Goal: Task Accomplishment & Management: Complete application form

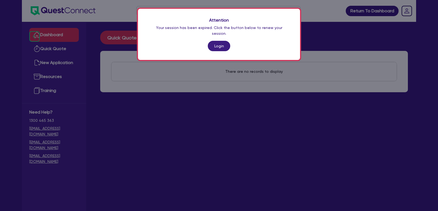
click at [217, 43] on link "Login" at bounding box center [219, 46] width 22 height 10
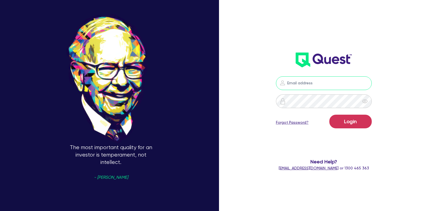
click at [293, 80] on input "email" at bounding box center [324, 83] width 96 height 14
click at [306, 87] on input "email" at bounding box center [324, 83] width 96 height 14
type input "[EMAIL_ADDRESS][PERSON_NAME][DOMAIN_NAME]"
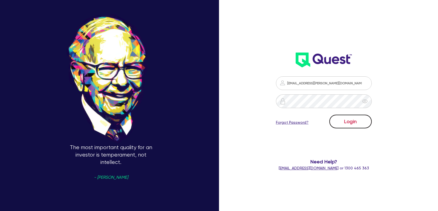
click at [337, 120] on button "Login" at bounding box center [351, 122] width 42 height 14
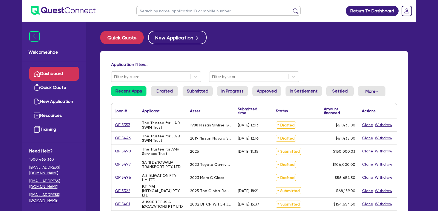
click at [168, 13] on input "text" at bounding box center [218, 11] width 164 height 10
type input "[PERSON_NAME]"
click at [292, 8] on button "submit" at bounding box center [296, 12] width 9 height 8
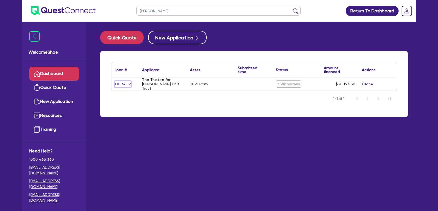
click at [124, 85] on link "QF14652" at bounding box center [123, 84] width 16 height 6
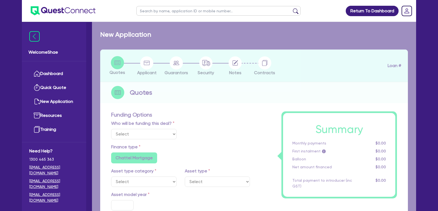
select select "Other"
select select "CARS_AND_LIGHT_TRUCKS"
type input "2021"
radio input "true"
type input "96,000"
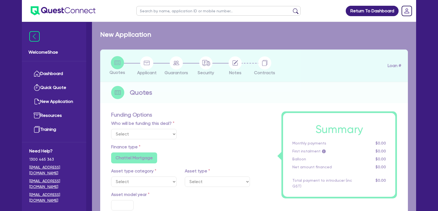
type input "35"
type input "33,600"
type input "2"
type input "1,963.89"
radio input "false"
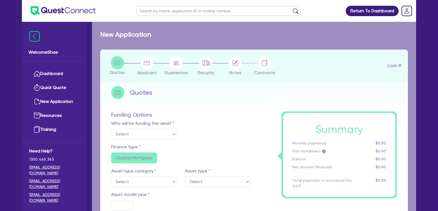
type input "7.71"
type input "1,400"
radio input "true"
select select "PASSENGER_VEHICLES"
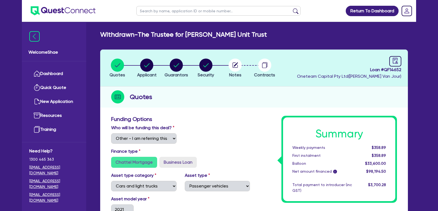
click at [161, 13] on input "text" at bounding box center [218, 11] width 164 height 10
type input "[PERSON_NAME]"
click button "submit" at bounding box center [296, 12] width 9 height 8
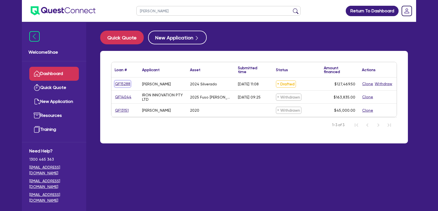
click at [119, 85] on link "QF15288" at bounding box center [123, 84] width 16 height 6
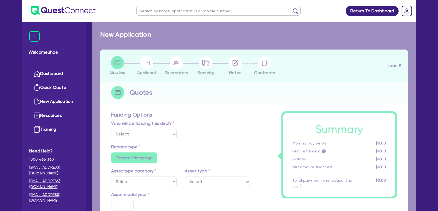
select select "Other"
select select "CARS_AND_LIGHT_TRUCKS"
type input "2024"
radio input "true"
type input "125,000"
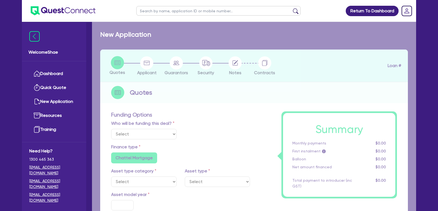
type input "35"
type input "43,750"
type input "0.5"
type input "637.35"
type input "6.69"
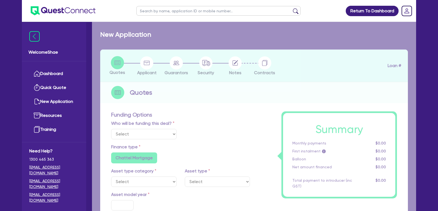
radio input "false"
type input "1,650"
radio input "true"
select select "PASSENGER_VEHICLES"
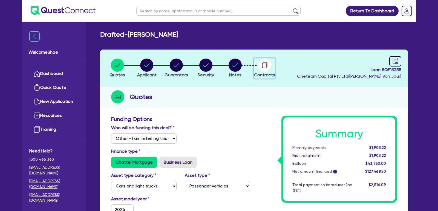
click at [268, 66] on circle "button" at bounding box center [264, 65] width 13 height 13
